Goal: Transaction & Acquisition: Purchase product/service

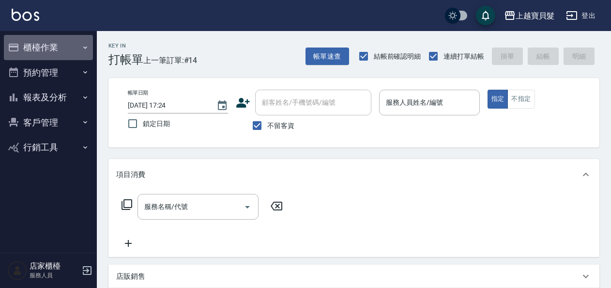
click at [51, 51] on button "櫃檯作業" at bounding box center [48, 47] width 89 height 25
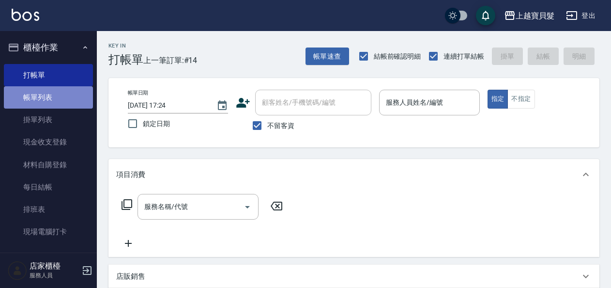
click at [54, 94] on link "帳單列表" at bounding box center [48, 97] width 89 height 22
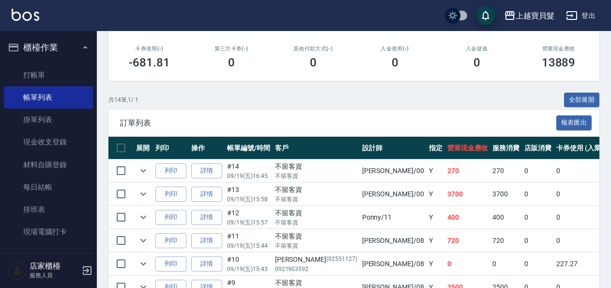
scroll to position [242, 0]
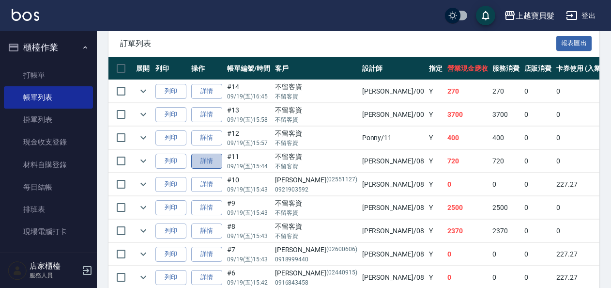
click at [208, 161] on link "詳情" at bounding box center [206, 161] width 31 height 15
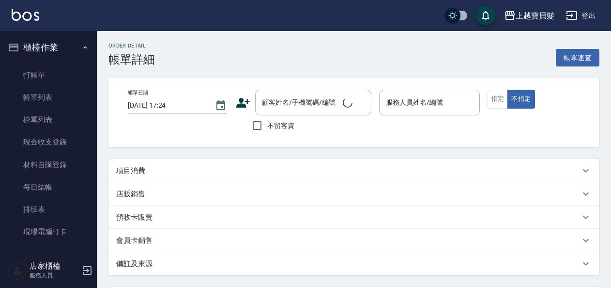
type input "[DATE] 15:44"
checkbox input "true"
type input "[PERSON_NAME]-08"
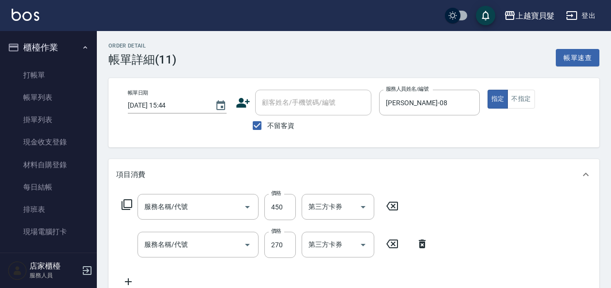
type input "剪髮(202)"
type input "洗+潤絲(102)"
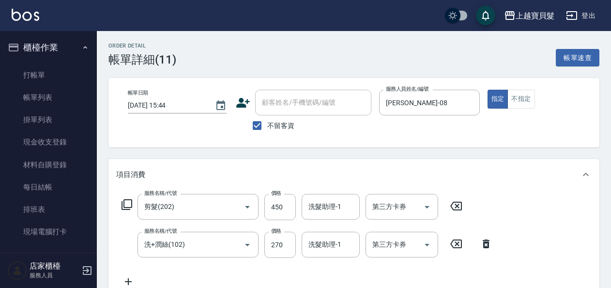
click at [127, 204] on icon at bounding box center [127, 205] width 12 height 12
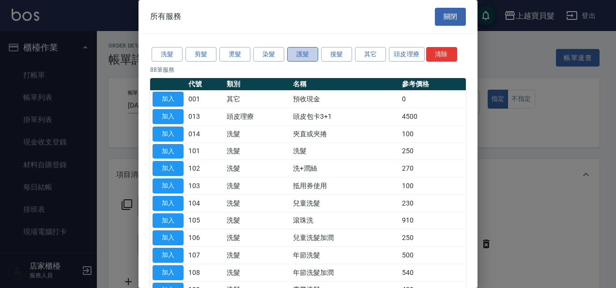
click at [298, 53] on button "護髮" at bounding box center [302, 54] width 31 height 15
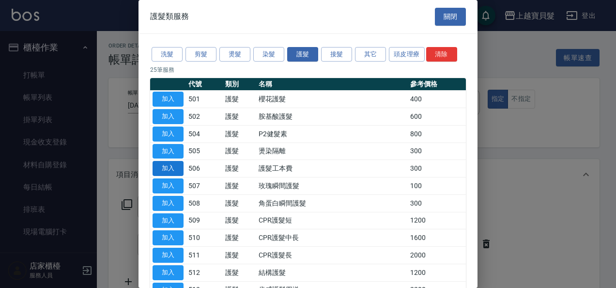
click at [173, 164] on button "加入" at bounding box center [168, 168] width 31 height 15
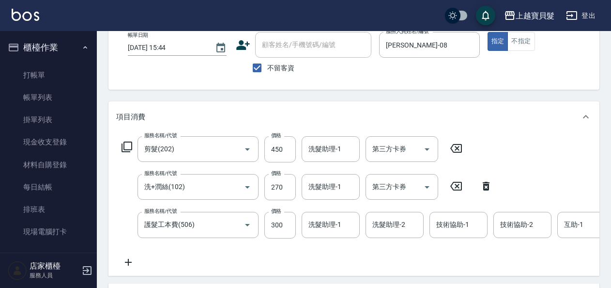
scroll to position [97, 0]
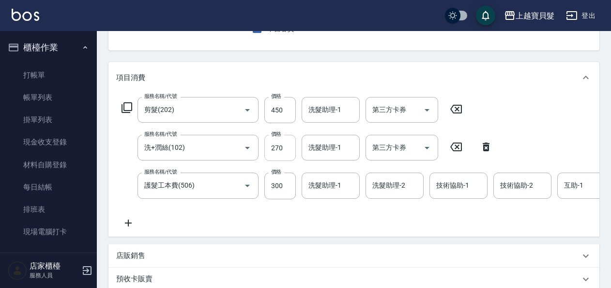
click at [276, 148] on input "270" at bounding box center [279, 148] width 31 height 26
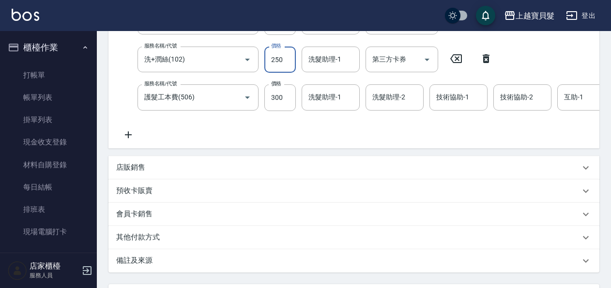
scroll to position [280, 0]
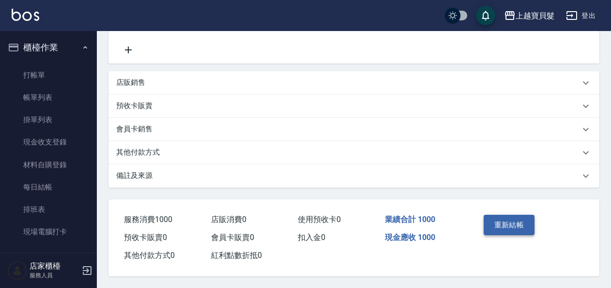
type input "250"
click at [503, 219] on button "重新結帳" at bounding box center [509, 225] width 51 height 20
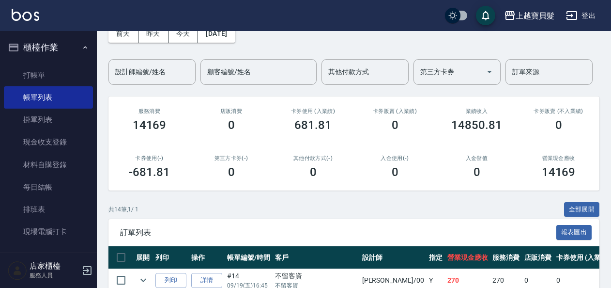
scroll to position [48, 0]
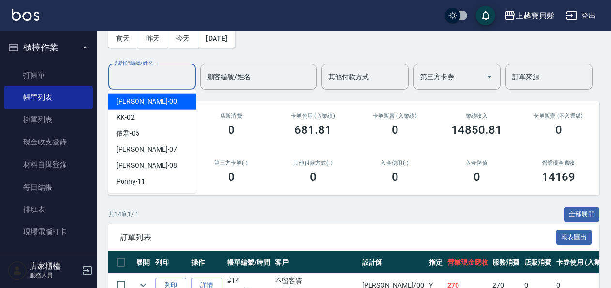
click at [139, 73] on input "設計師編號/姓名" at bounding box center [152, 76] width 78 height 17
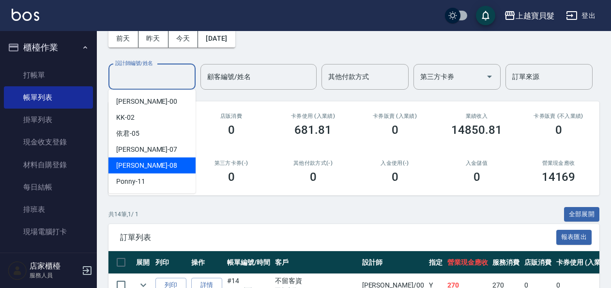
click at [155, 166] on div "[PERSON_NAME] -08" at bounding box center [151, 165] width 87 height 16
type input "[PERSON_NAME]-08"
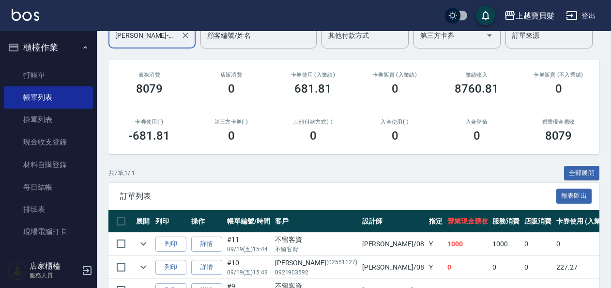
scroll to position [0, 0]
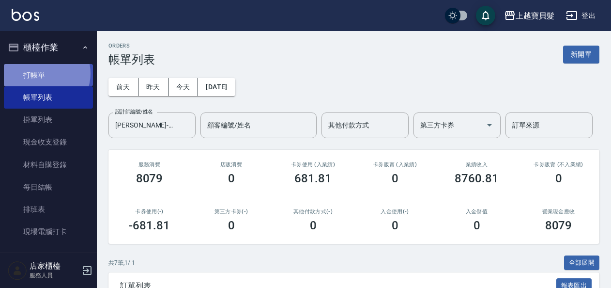
click at [43, 73] on link "打帳單" at bounding box center [48, 75] width 89 height 22
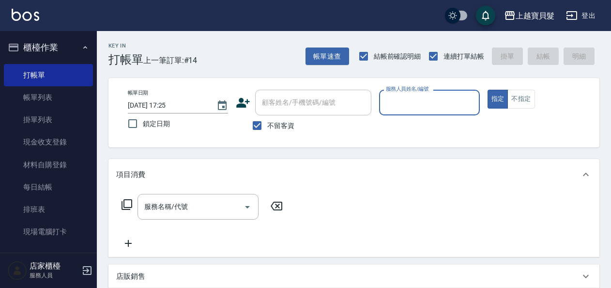
click at [393, 90] on label "服務人員姓名/編號" at bounding box center [407, 88] width 43 height 7
click at [393, 94] on input "服務人員姓名/編號" at bounding box center [430, 102] width 92 height 17
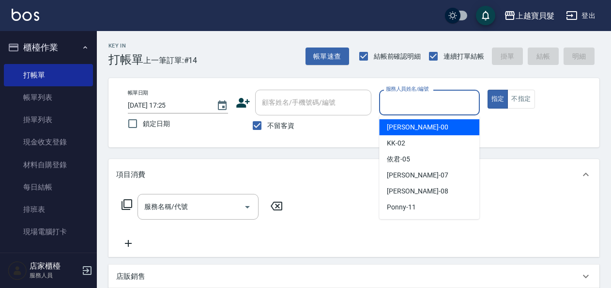
click at [399, 108] on input "服務人員姓名/編號" at bounding box center [430, 102] width 92 height 17
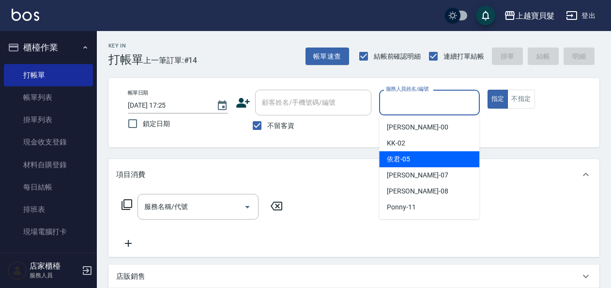
click at [409, 153] on div "依君 -05" at bounding box center [429, 159] width 100 height 16
type input "依君-05"
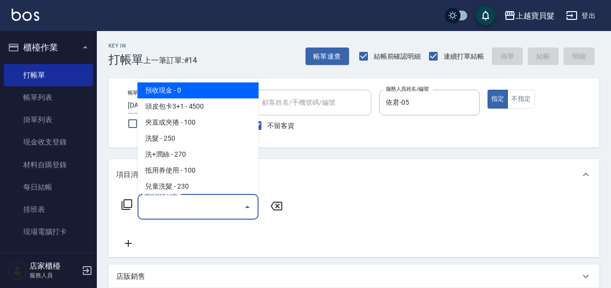
click at [185, 206] on input "服務名稱/代號" at bounding box center [191, 206] width 98 height 17
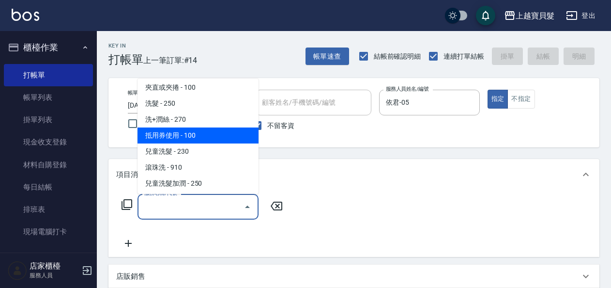
scroll to position [97, 0]
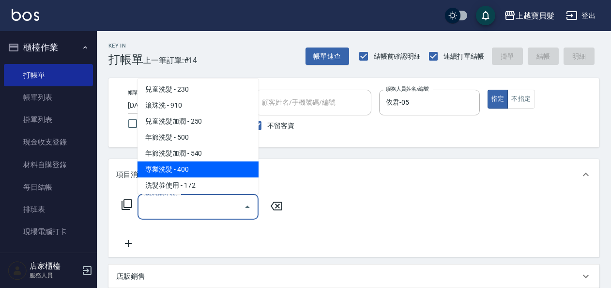
drag, startPoint x: 189, startPoint y: 166, endPoint x: 120, endPoint y: 197, distance: 75.4
click at [189, 168] on span "專業洗髮 - 400" at bounding box center [198, 169] width 121 height 16
type input "專業洗髮(109)"
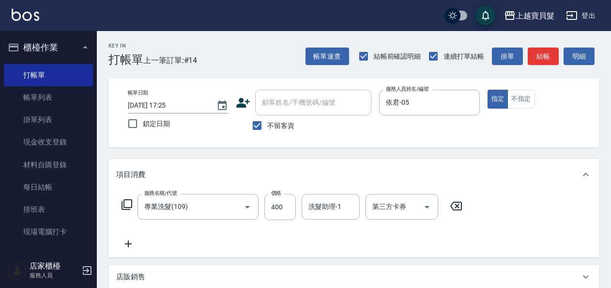
click at [131, 203] on icon at bounding box center [127, 204] width 11 height 11
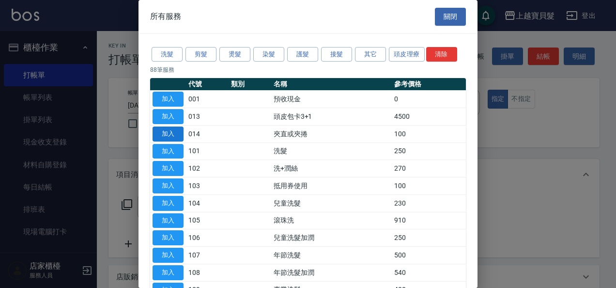
click at [176, 138] on td "加入" at bounding box center [168, 133] width 36 height 17
click at [175, 136] on button "加入" at bounding box center [168, 133] width 31 height 15
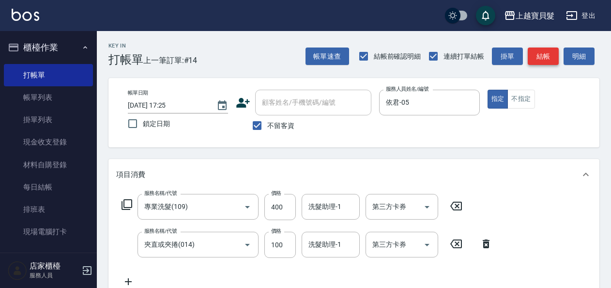
click at [545, 60] on button "結帳" at bounding box center [543, 56] width 31 height 18
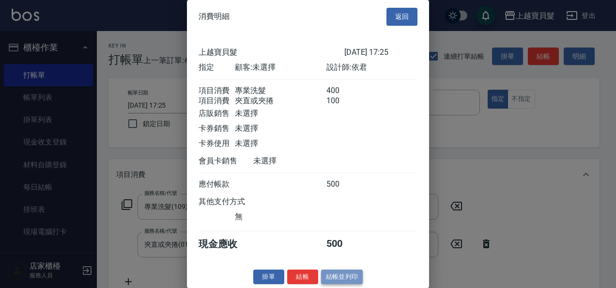
click at [332, 282] on button "結帳並列印" at bounding box center [342, 276] width 42 height 15
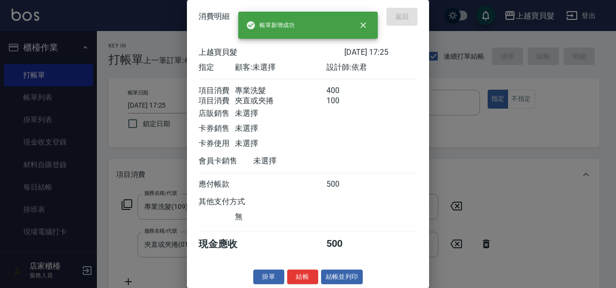
type input "[DATE] 18:01"
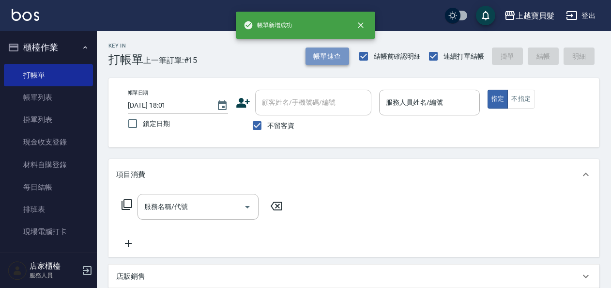
click at [327, 61] on button "帳單速查" at bounding box center [328, 56] width 44 height 18
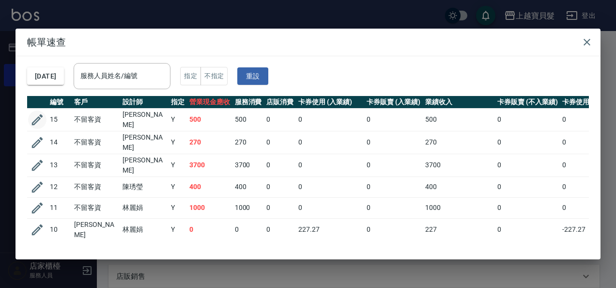
click at [38, 116] on icon "button" at bounding box center [37, 119] width 11 height 11
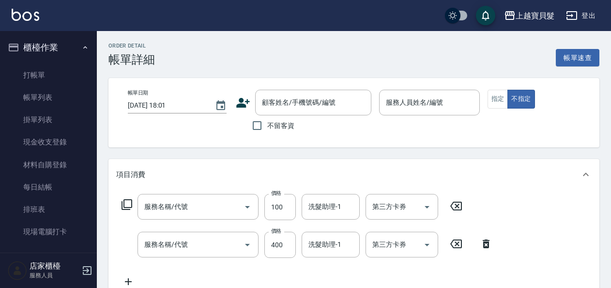
type input "夾直或夾捲(014)"
type input "專業洗髮(109)"
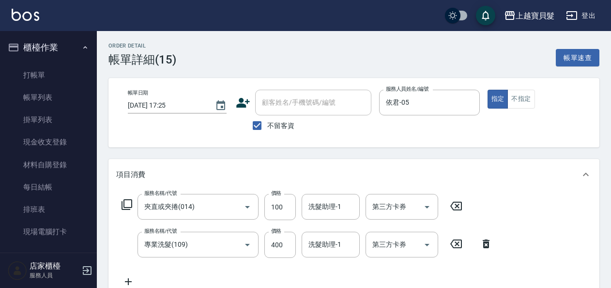
type input "[DATE] 17:25"
checkbox input "true"
type input "依君-05"
drag, startPoint x: 520, startPoint y: 94, endPoint x: 526, endPoint y: 106, distance: 12.6
click at [521, 95] on button "不指定" at bounding box center [520, 99] width 27 height 19
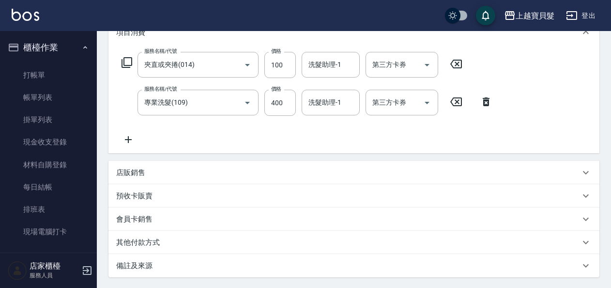
scroll to position [194, 0]
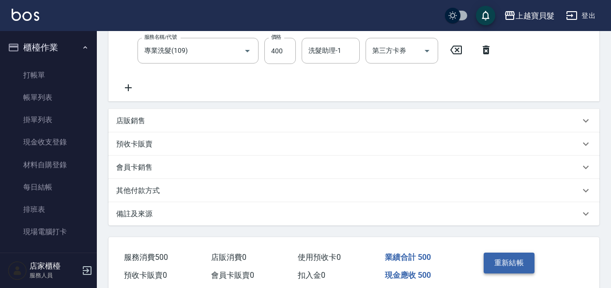
click at [507, 264] on button "重新結帳" at bounding box center [509, 262] width 51 height 20
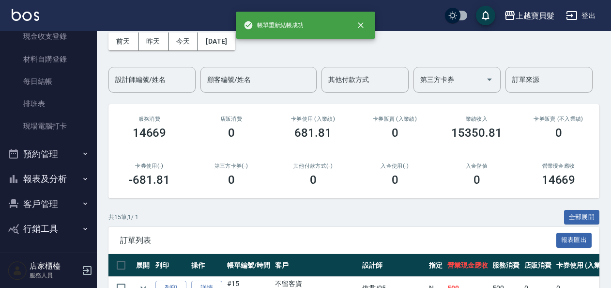
scroll to position [97, 0]
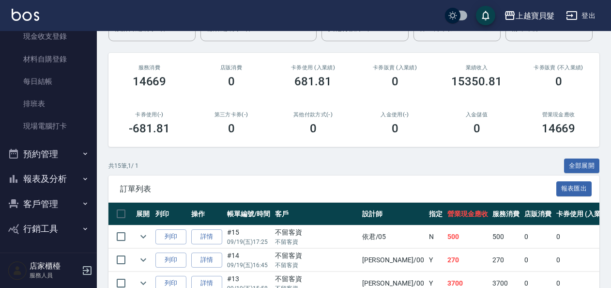
click at [55, 184] on button "報表及分析" at bounding box center [48, 178] width 89 height 25
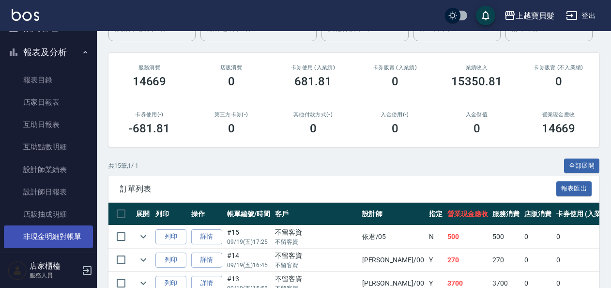
scroll to position [251, 0]
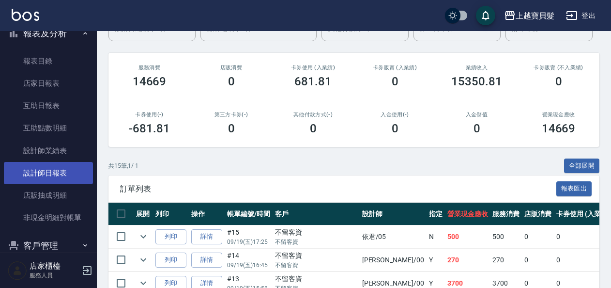
click at [72, 170] on link "設計師日報表" at bounding box center [48, 173] width 89 height 22
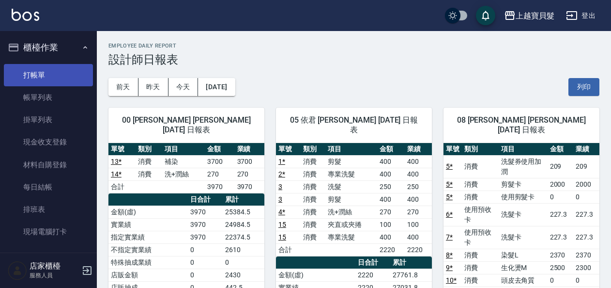
click at [36, 71] on link "打帳單" at bounding box center [48, 75] width 89 height 22
